Goal: Task Accomplishment & Management: Complete application form

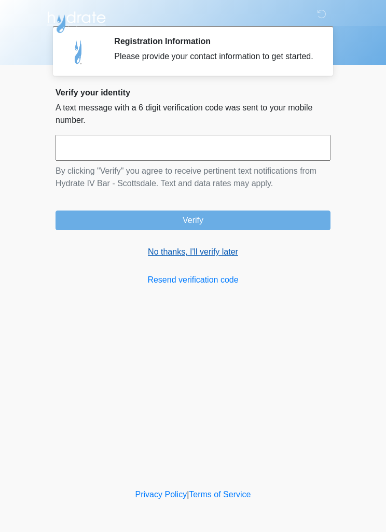
click at [210, 258] on link "No thanks, I'll verify later" at bounding box center [193, 252] width 275 height 12
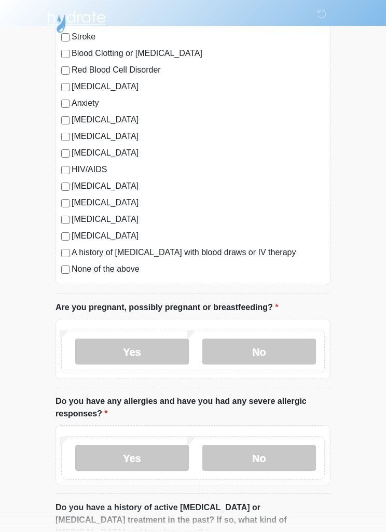
scroll to position [153, 0]
click at [284, 345] on label "No" at bounding box center [259, 352] width 114 height 26
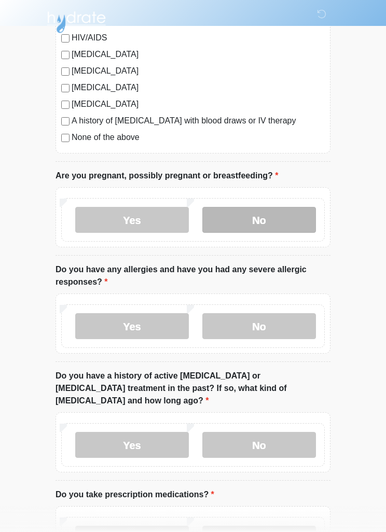
scroll to position [292, 0]
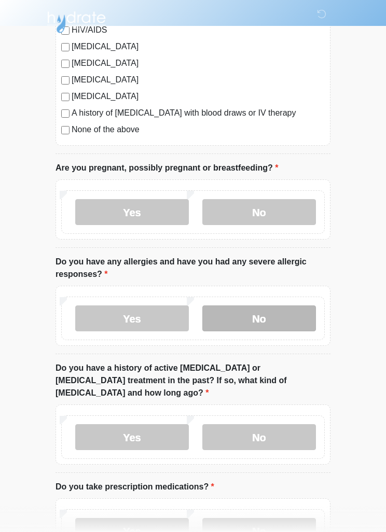
click at [289, 318] on label "No" at bounding box center [259, 319] width 114 height 26
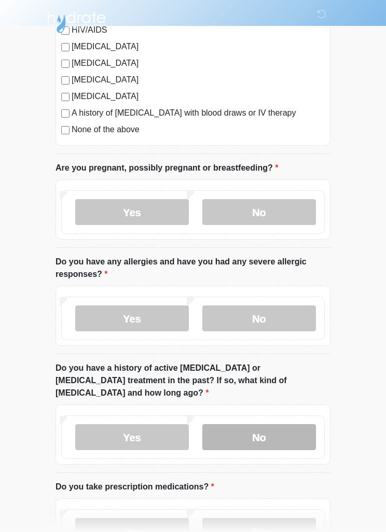
click at [284, 424] on label "No" at bounding box center [259, 437] width 114 height 26
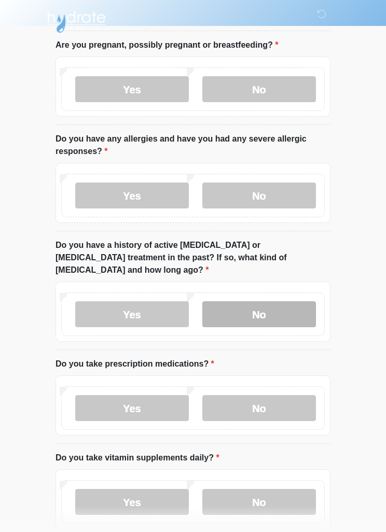
scroll to position [458, 0]
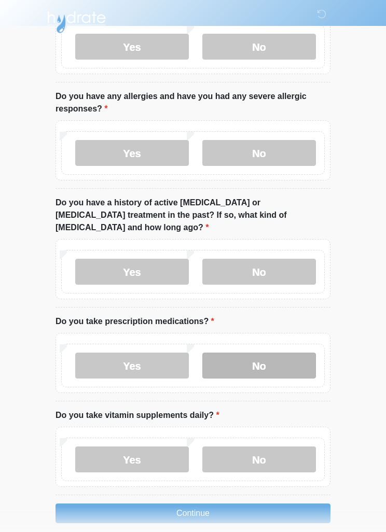
click at [286, 354] on label "No" at bounding box center [259, 366] width 114 height 26
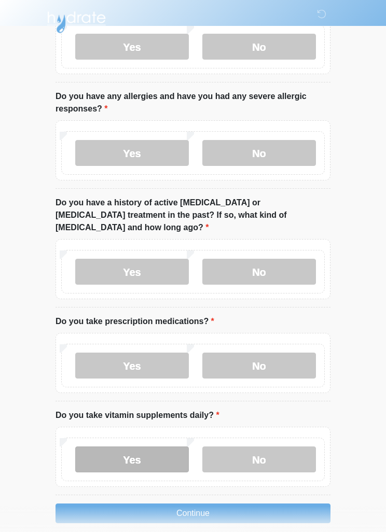
click at [115, 448] on label "Yes" at bounding box center [132, 460] width 114 height 26
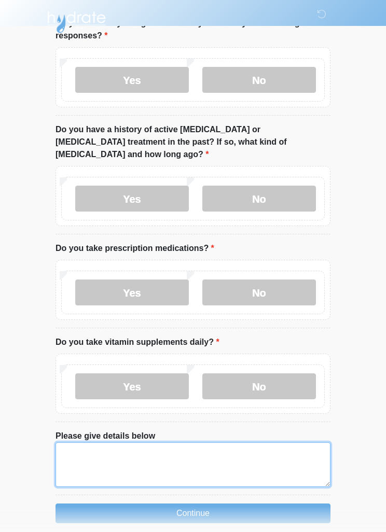
click at [193, 450] on textarea "Please give details below" at bounding box center [193, 465] width 275 height 45
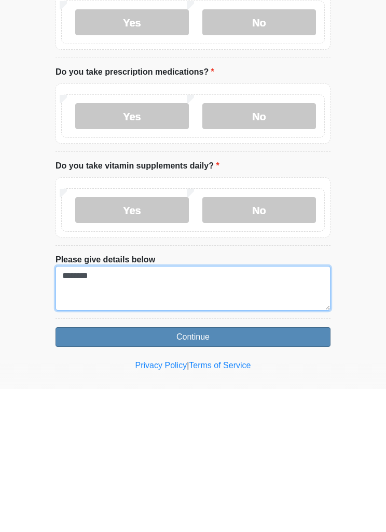
type textarea "********"
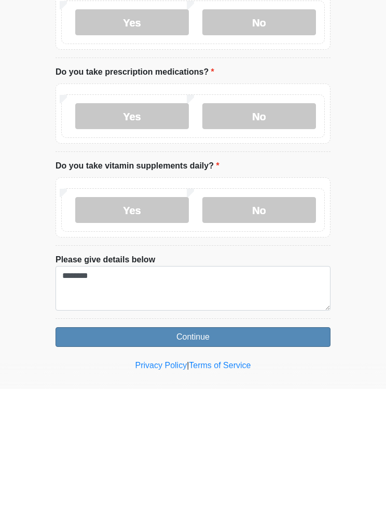
click at [270, 471] on button "Continue" at bounding box center [193, 481] width 275 height 20
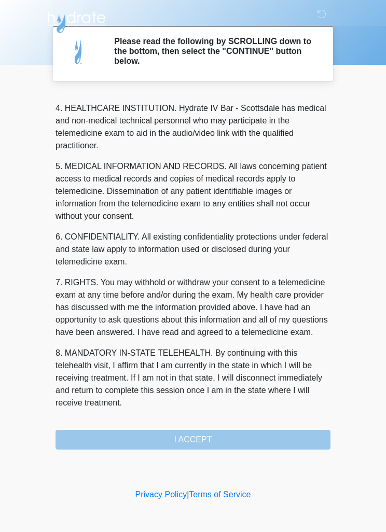
scroll to position [290, 0]
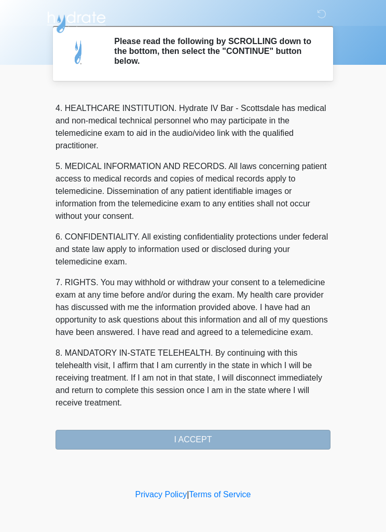
click at [228, 435] on button "I ACCEPT" at bounding box center [193, 440] width 275 height 20
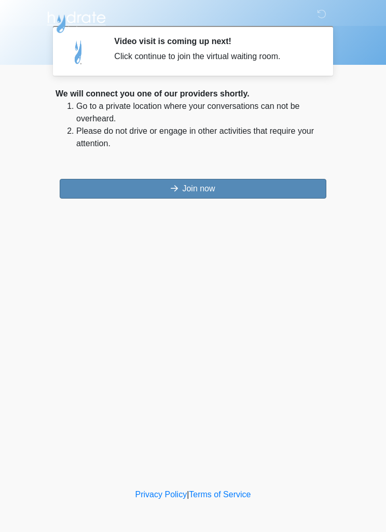
click at [268, 189] on button "Join now" at bounding box center [193, 189] width 267 height 20
